Goal: Information Seeking & Learning: Learn about a topic

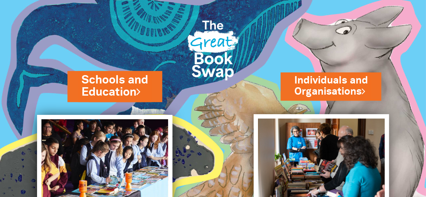
click at [110, 86] on link "Schools and Education" at bounding box center [115, 86] width 66 height 28
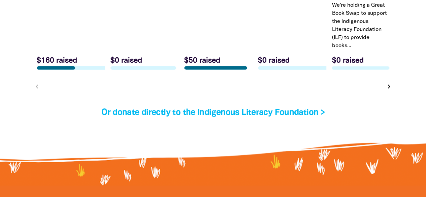
scroll to position [2191, 0]
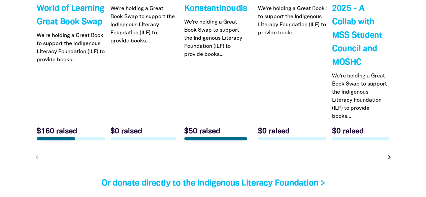
click at [389, 153] on icon "chevron_right" at bounding box center [390, 157] width 8 height 8
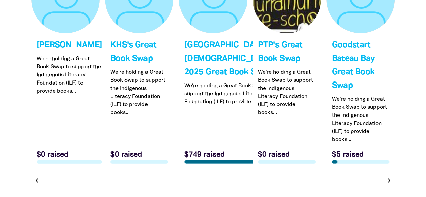
scroll to position [2257, 0]
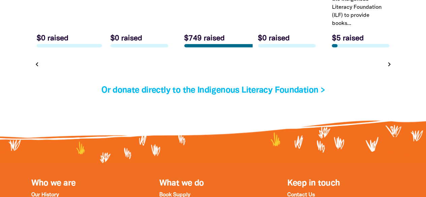
click at [389, 68] on icon "chevron_right" at bounding box center [390, 64] width 8 height 8
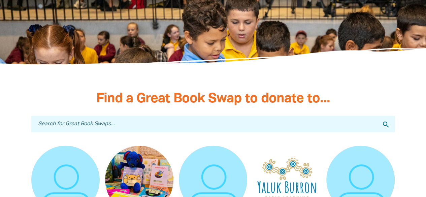
scroll to position [1953, 0]
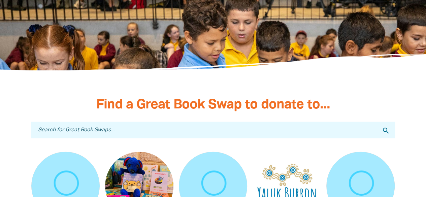
click at [101, 122] on input "Search for Great Book Swaps..." at bounding box center [213, 130] width 364 height 17
type input "ran"
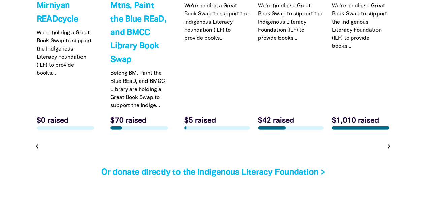
scroll to position [2189, 0]
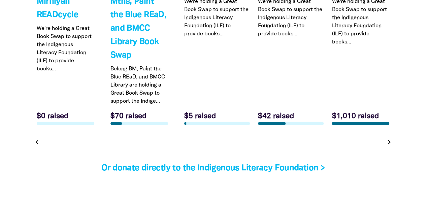
click at [386, 138] on icon "chevron_right" at bounding box center [390, 142] width 8 height 8
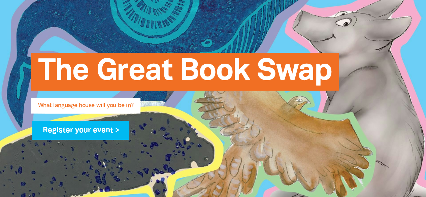
scroll to position [0, 0]
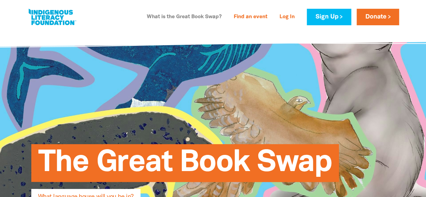
click at [170, 14] on link "What is the Great Book Swap?" at bounding box center [184, 17] width 83 height 11
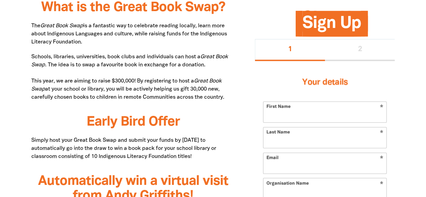
drag, startPoint x: 87, startPoint y: 25, endPoint x: 117, endPoint y: 45, distance: 36.2
click at [117, 45] on p "The Great Book Swap is a fantastic way to celebrate reading locally, learn more…" at bounding box center [133, 34] width 204 height 24
copy p "is a fantastic way to celebrate reading locally, learn more about Indigenous La…"
